Goal: Task Accomplishment & Management: Manage account settings

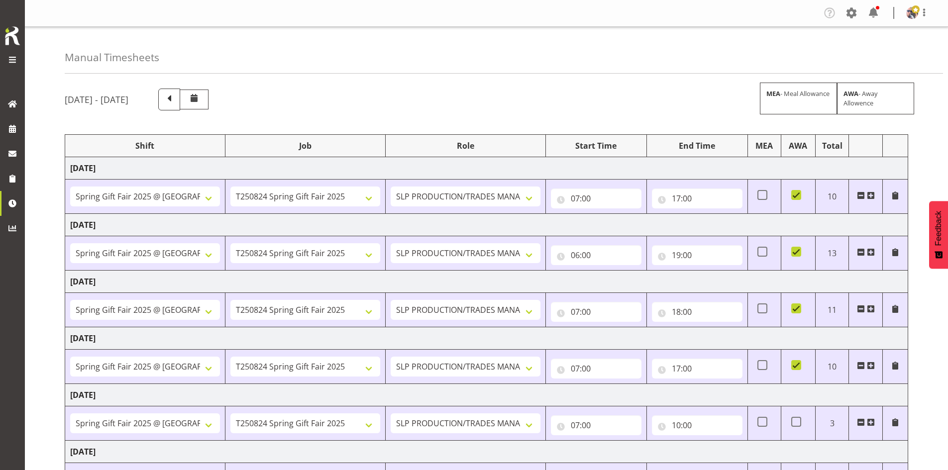
select select "66158"
select select "9150"
select select "66158"
select select "9150"
select select "66158"
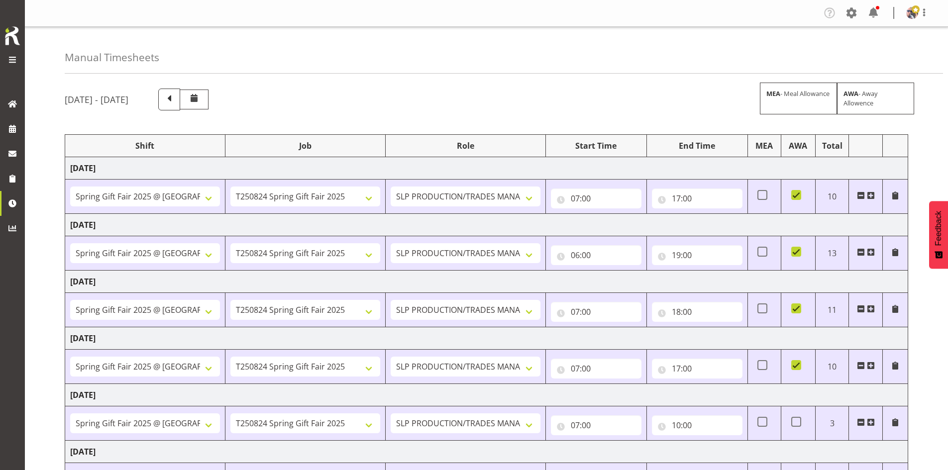
select select "9150"
select select "66158"
select select "9150"
select select "66158"
select select "9150"
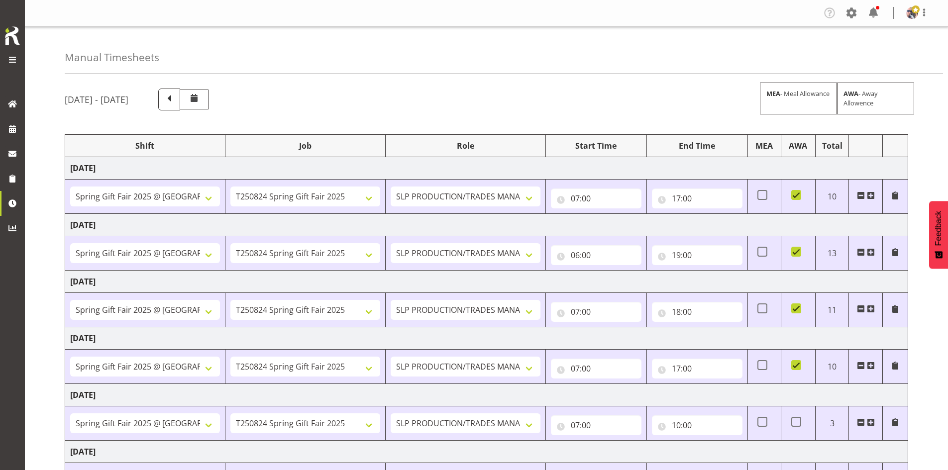
select select "1798"
select select "15"
select select "1798"
select select "15"
select select "1798"
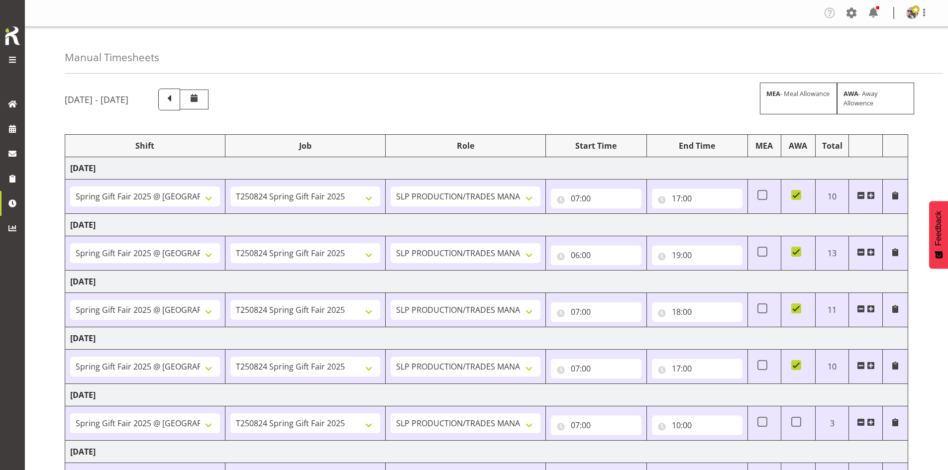
select select "15"
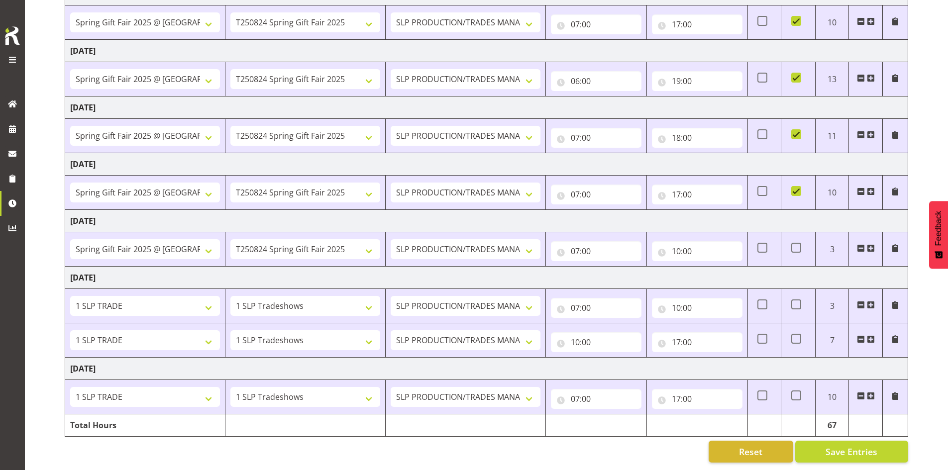
scroll to position [182, 0]
click at [4, 128] on link at bounding box center [12, 128] width 25 height 25
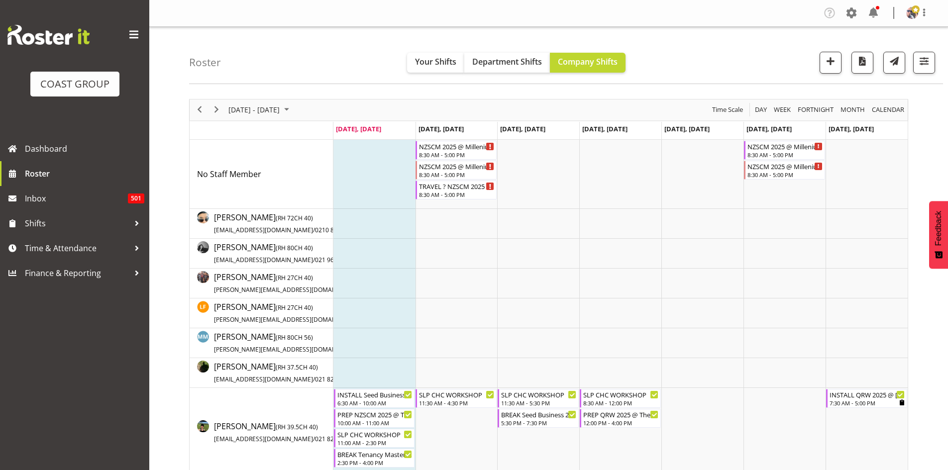
click at [141, 38] on span at bounding box center [134, 35] width 16 height 16
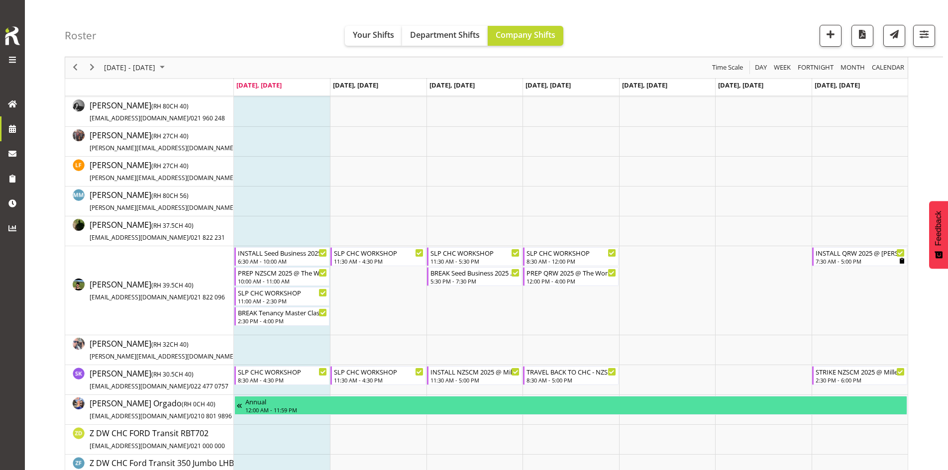
scroll to position [149, 0]
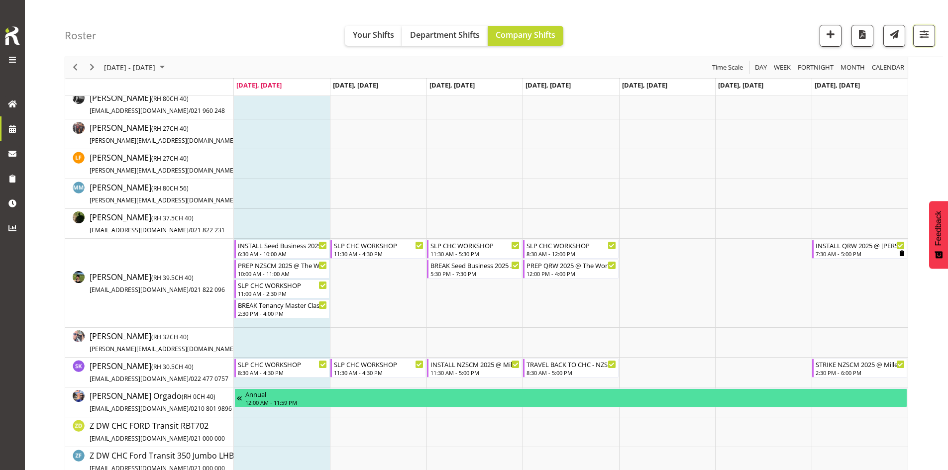
click at [931, 31] on button "button" at bounding box center [924, 36] width 22 height 22
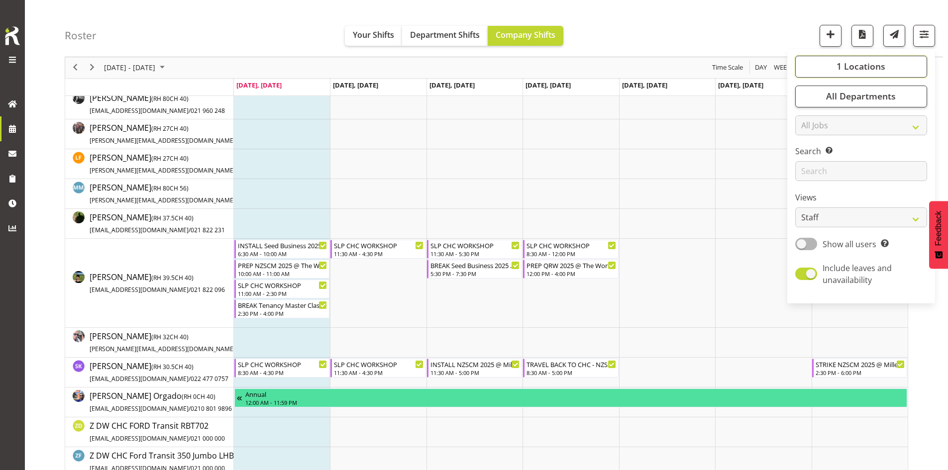
click at [898, 59] on button "1 Locations" at bounding box center [861, 67] width 132 height 22
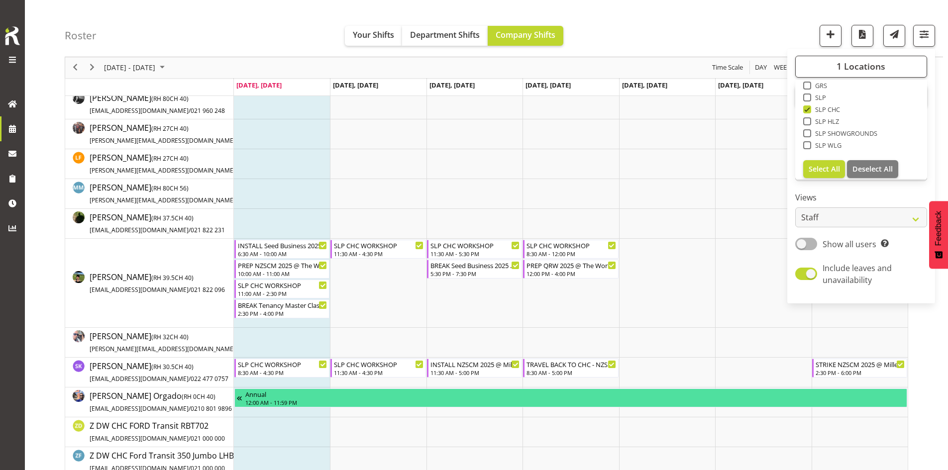
click at [815, 100] on span "SLP" at bounding box center [818, 98] width 15 height 8
click at [809, 100] on input "SLP" at bounding box center [806, 98] width 6 height 6
checkbox input "true"
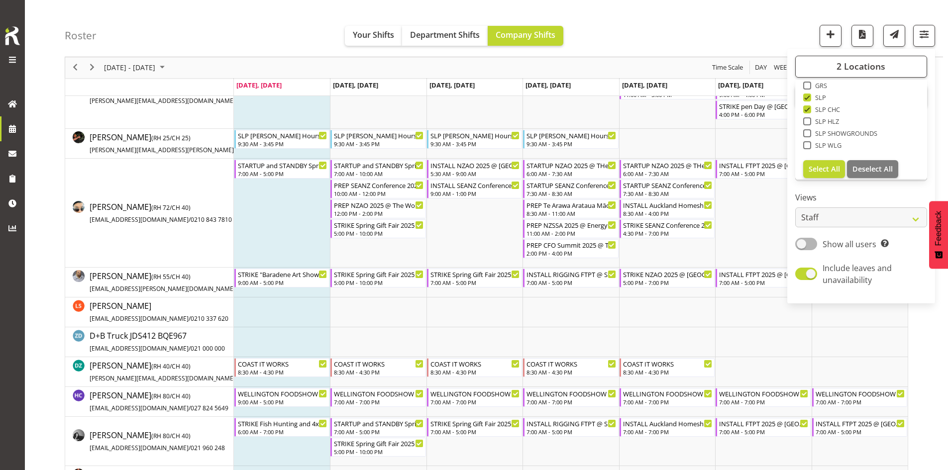
click at [688, 45] on div "Roster Your Shifts Department Shifts Company Shifts 2 Locations Clear CARLTON E…" at bounding box center [504, 28] width 878 height 57
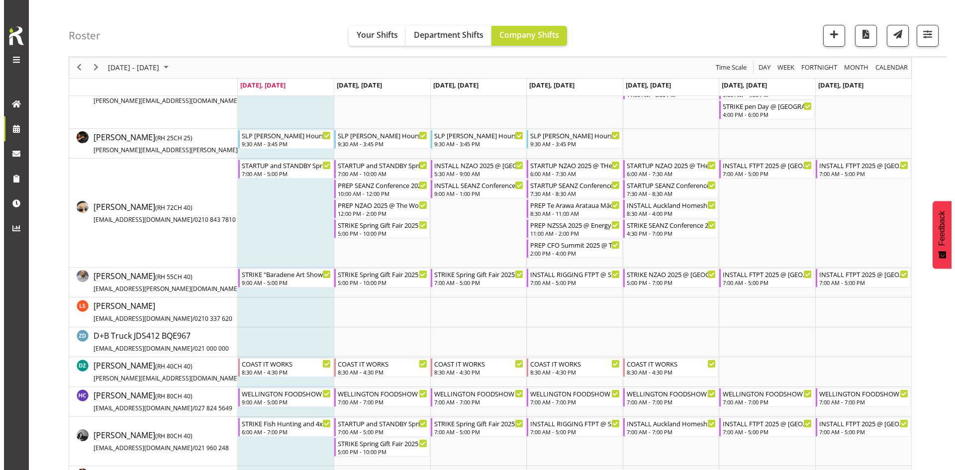
scroll to position [199, 0]
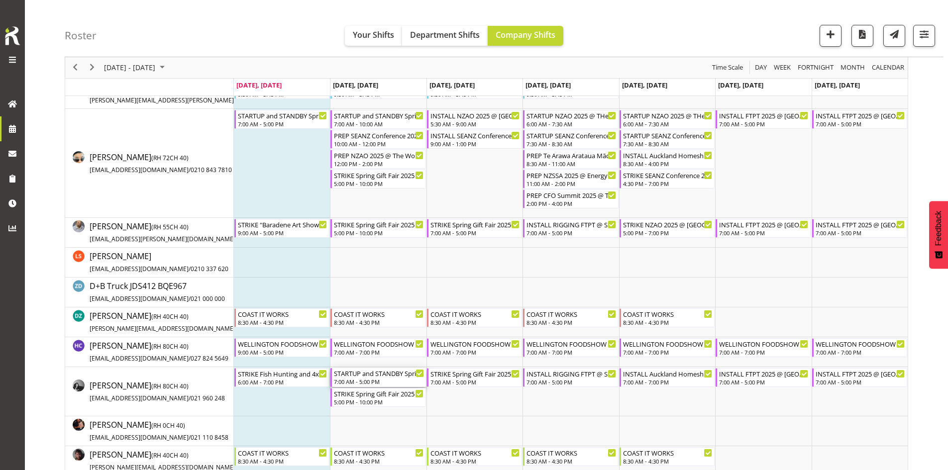
click at [371, 372] on div "STARTUP and STANDBY Spring Gift Fair 2025 @ Auckland Showgrounds" at bounding box center [379, 373] width 90 height 10
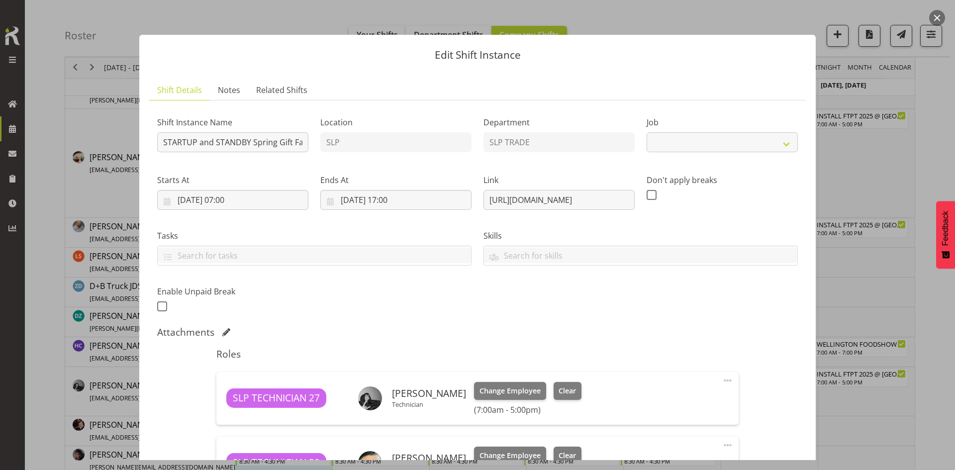
select select "9150"
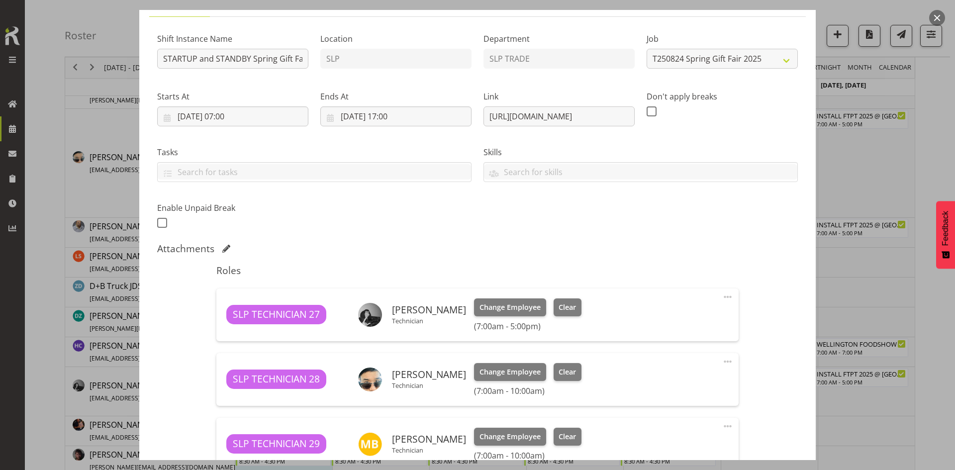
scroll to position [228, 0]
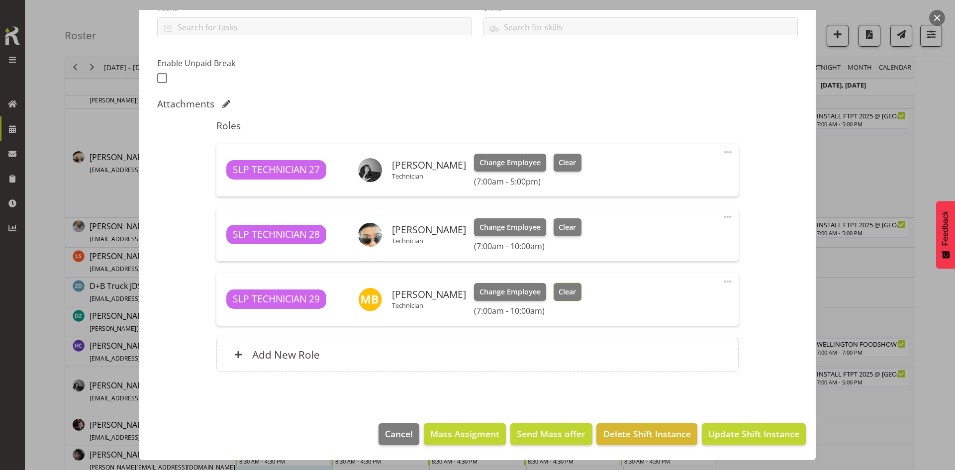
click at [573, 291] on button "Clear" at bounding box center [568, 292] width 28 height 18
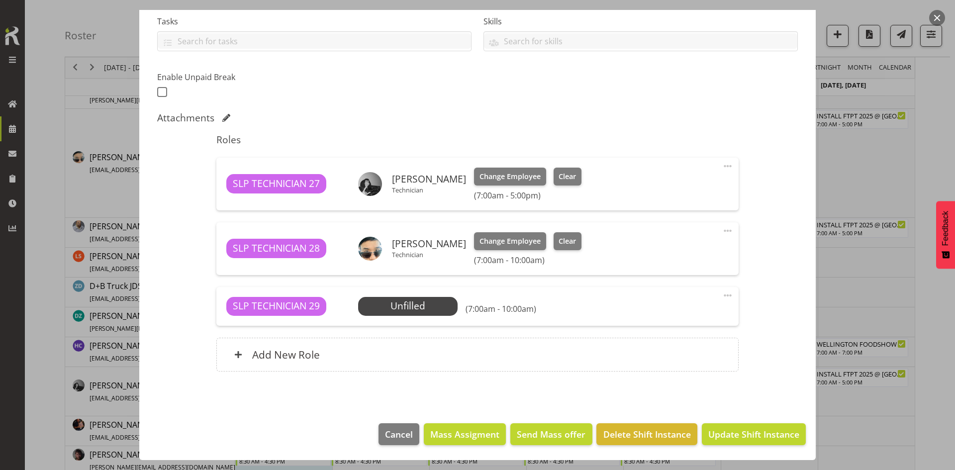
scroll to position [214, 0]
click at [722, 297] on span at bounding box center [728, 296] width 12 height 12
click at [680, 356] on link "Delete" at bounding box center [686, 353] width 96 height 18
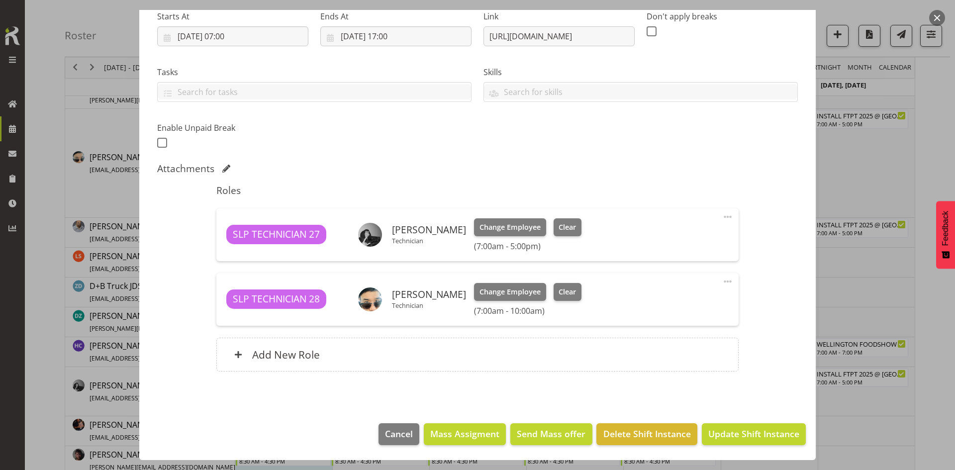
scroll to position [164, 0]
click at [725, 444] on button "Update Shift Instance" at bounding box center [754, 434] width 104 height 22
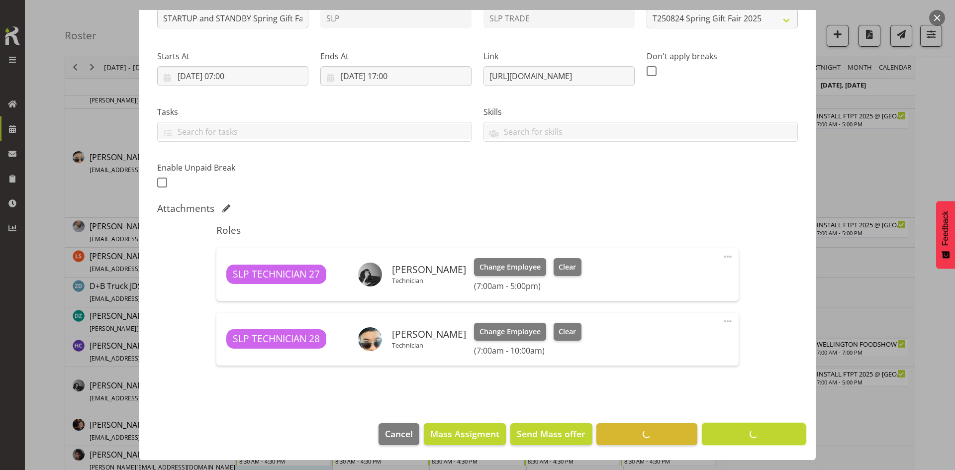
scroll to position [124, 0]
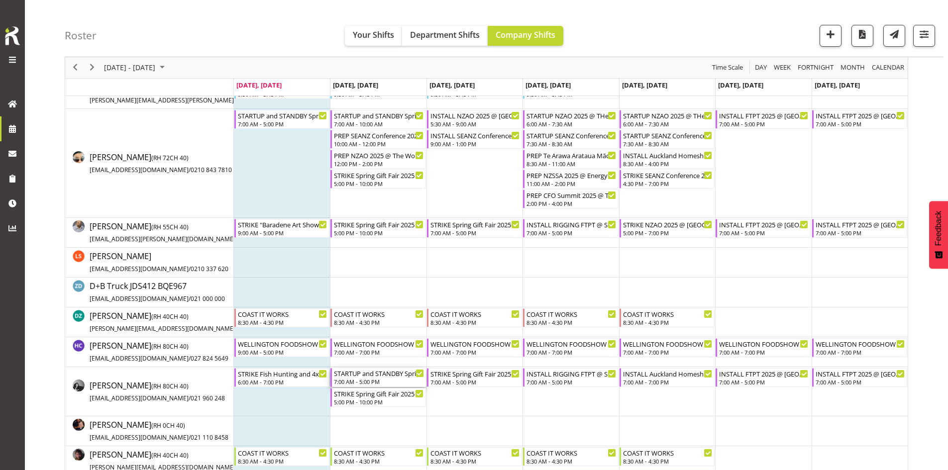
click at [392, 382] on div "7:00 AM - 5:00 PM" at bounding box center [379, 382] width 90 height 8
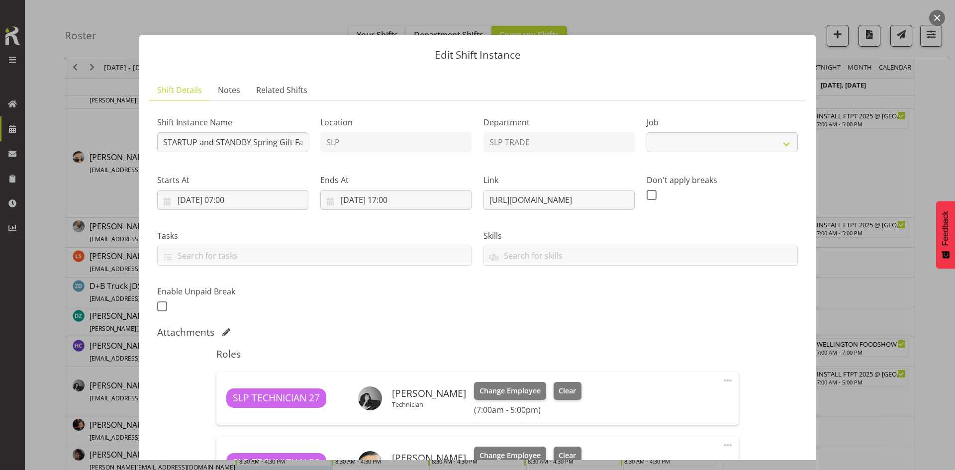
scroll to position [164, 0]
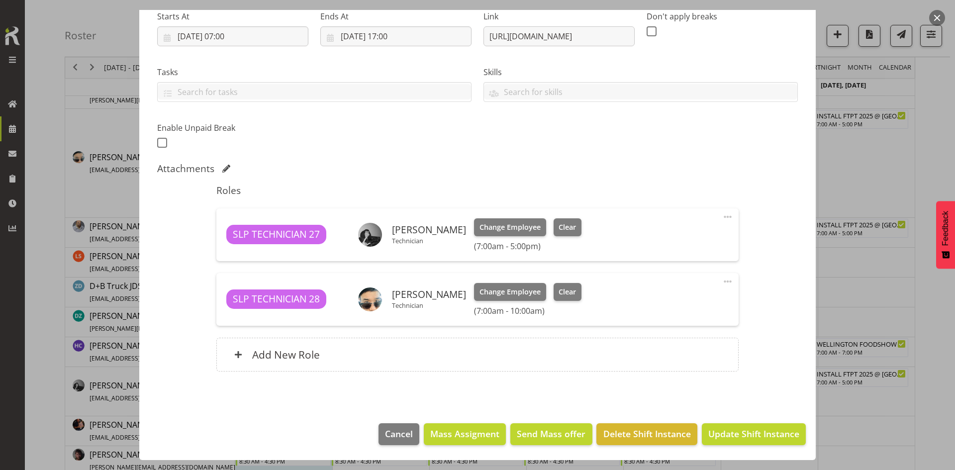
select select "9150"
click at [565, 284] on button "Clear" at bounding box center [568, 292] width 28 height 18
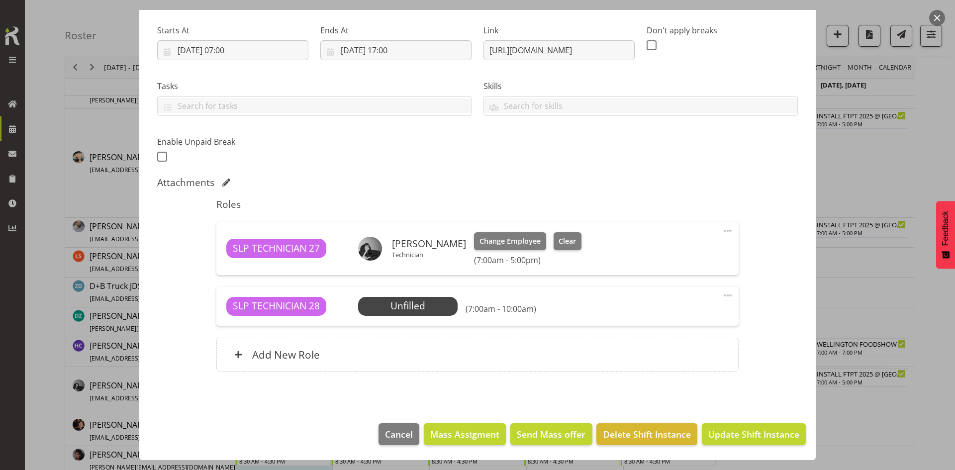
scroll to position [150, 0]
click at [722, 296] on span at bounding box center [728, 296] width 12 height 12
click at [666, 355] on link "Delete" at bounding box center [686, 353] width 96 height 18
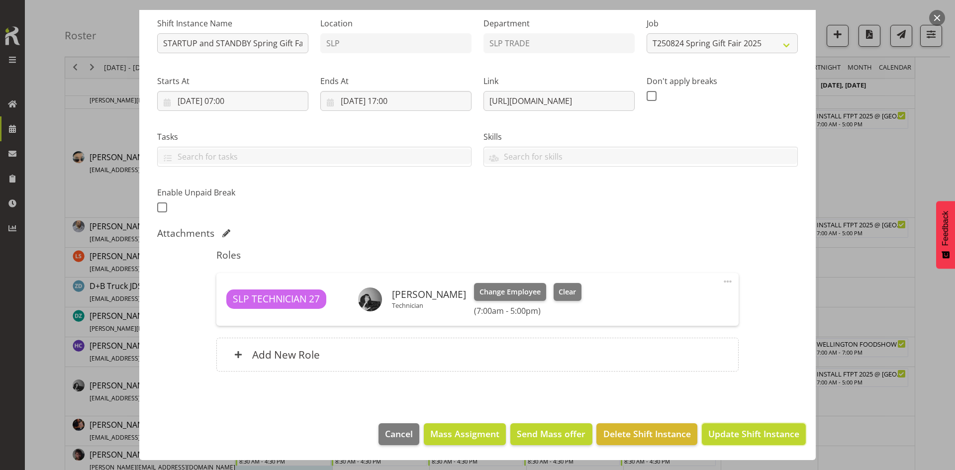
click at [736, 433] on span "Update Shift Instance" at bounding box center [753, 433] width 91 height 13
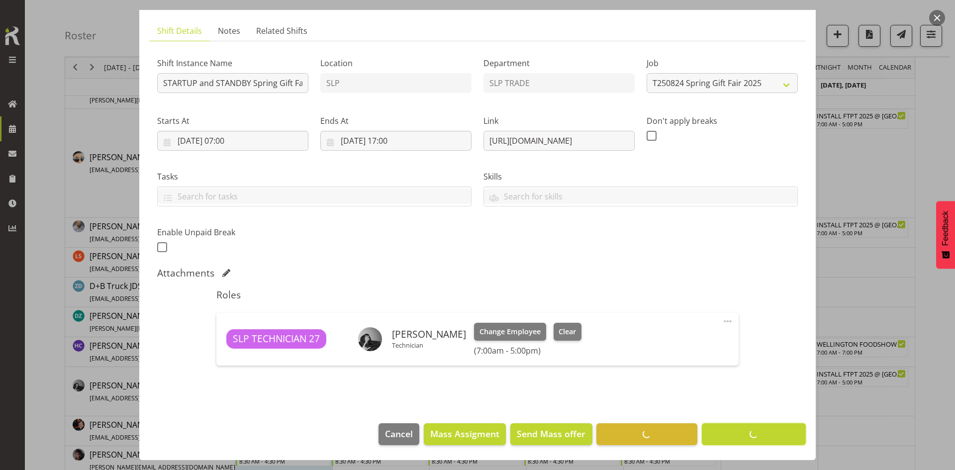
scroll to position [59, 0]
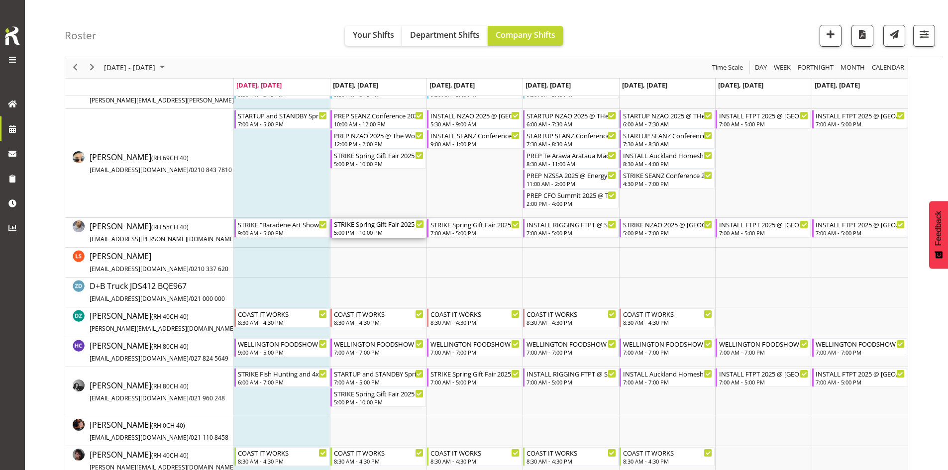
click at [366, 222] on div "STRIKE Spring Gift Fair 2025 @ Auckland Showgrounds" at bounding box center [379, 224] width 90 height 10
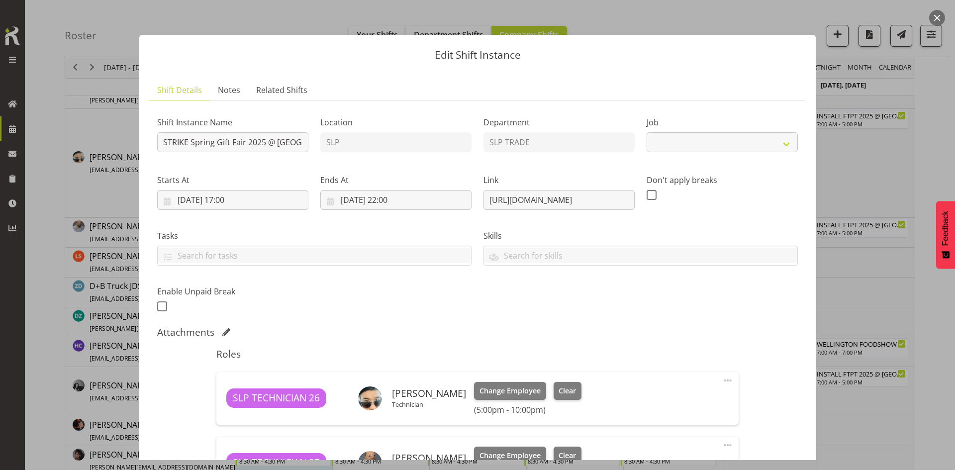
select select "9150"
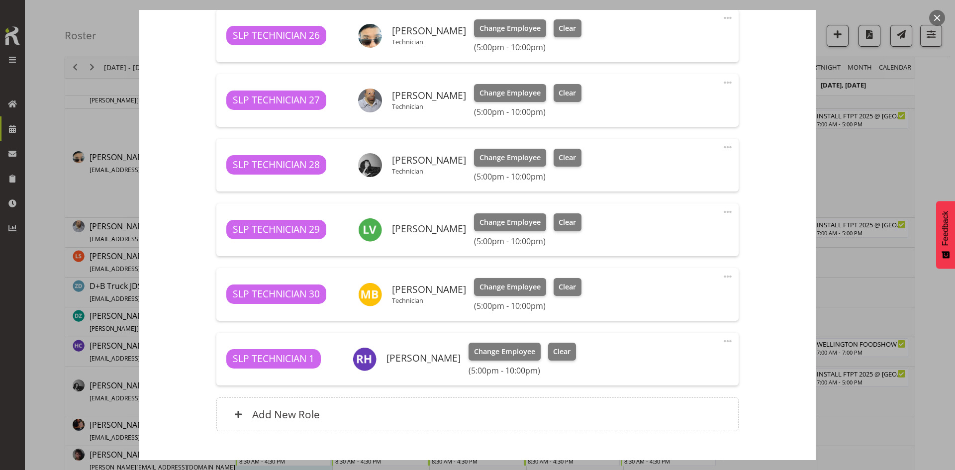
scroll to position [348, 0]
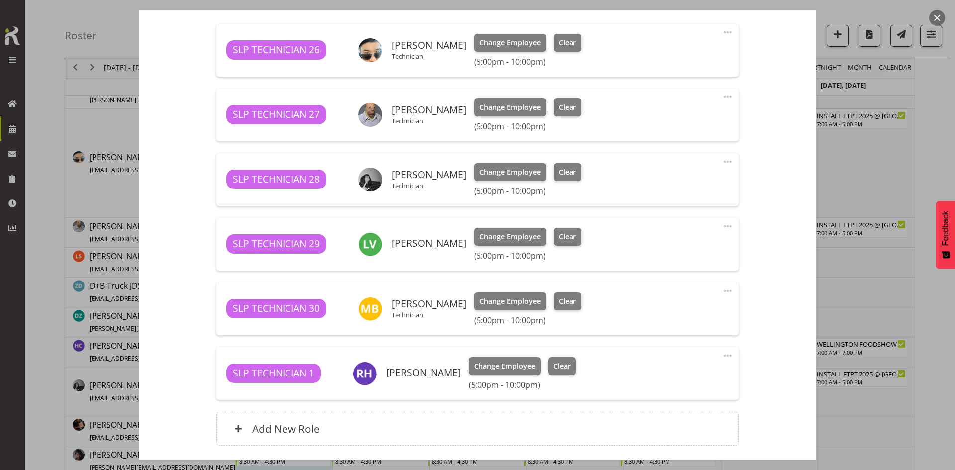
click at [937, 20] on button "button" at bounding box center [937, 18] width 16 height 16
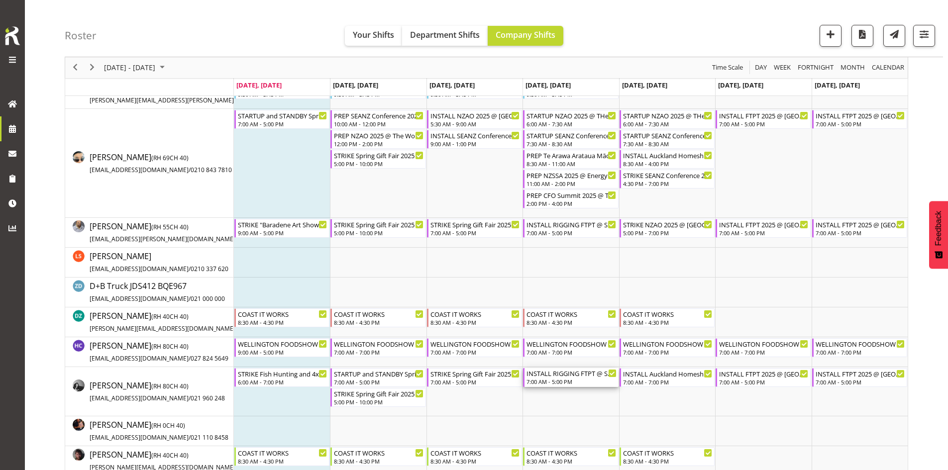
click at [550, 376] on div "INSTALL RIGGING FTPT @ SHOWGROUNDS" at bounding box center [571, 373] width 90 height 10
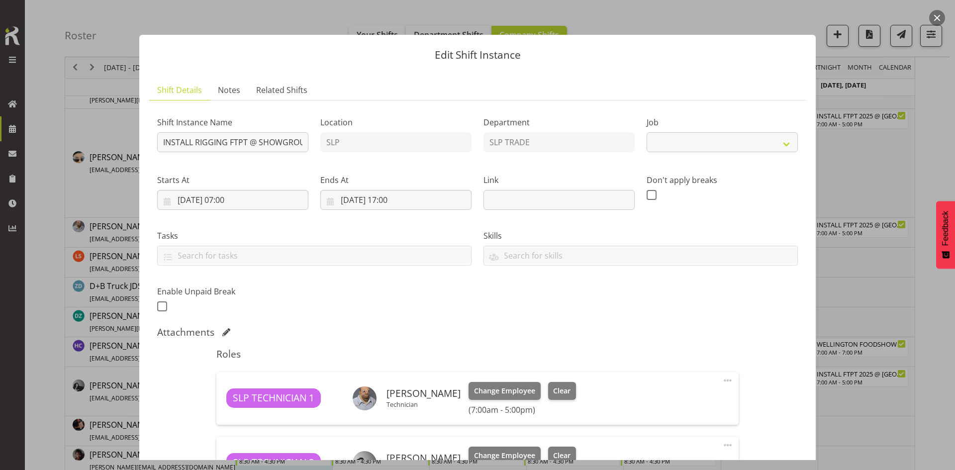
select select "9154"
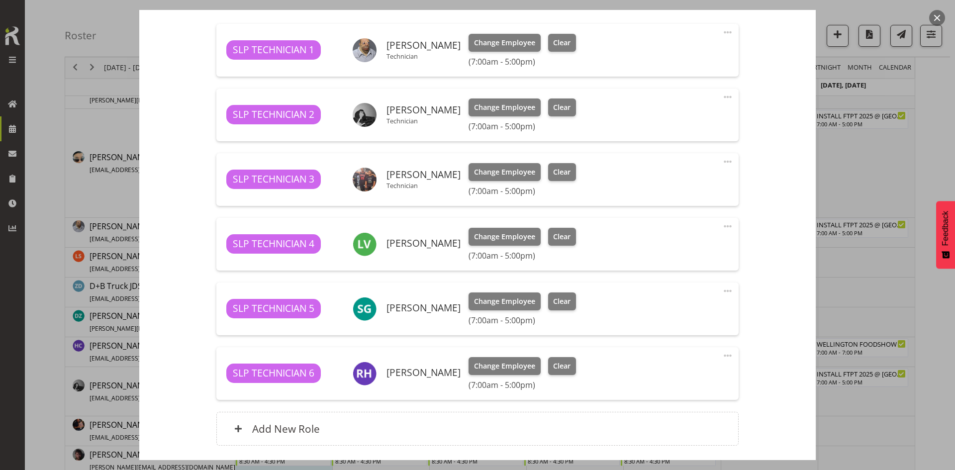
click at [938, 19] on button "button" at bounding box center [937, 18] width 16 height 16
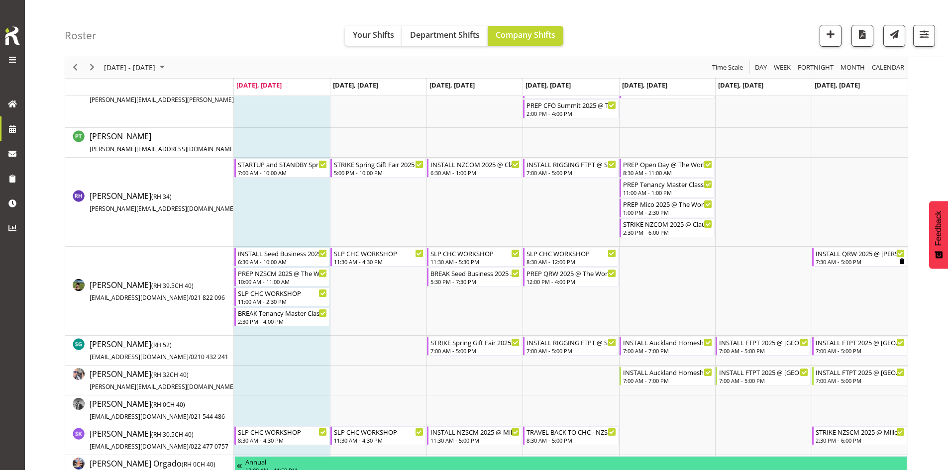
scroll to position [1094, 0]
